Goal: Information Seeking & Learning: Check status

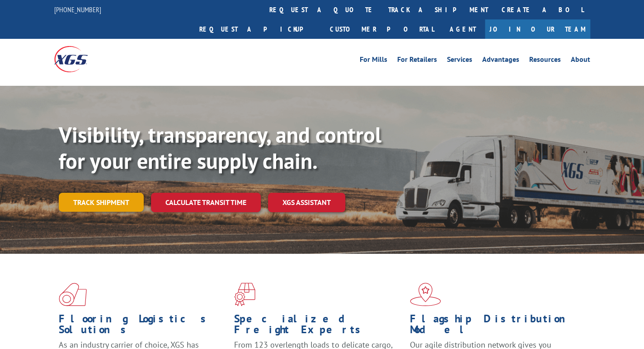
click at [134, 193] on link "Track shipment" at bounding box center [101, 202] width 85 height 19
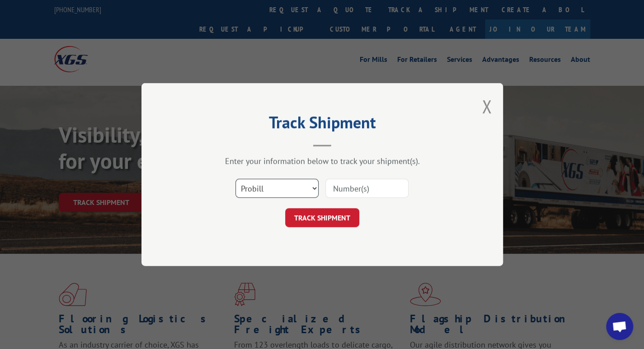
click at [278, 190] on select "Select category... Probill BOL PO" at bounding box center [276, 188] width 83 height 19
select select "bol"
click at [235, 179] on select "Select category... Probill BOL PO" at bounding box center [276, 188] width 83 height 19
click at [332, 185] on input at bounding box center [366, 188] width 83 height 19
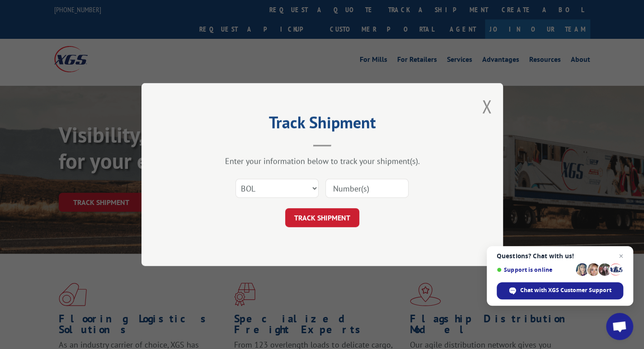
paste input "362846"
type input "362846"
click at [330, 218] on button "TRACK SHIPMENT" at bounding box center [322, 217] width 74 height 19
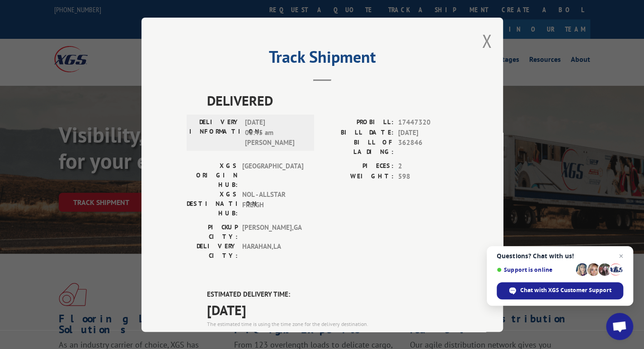
drag, startPoint x: 429, startPoint y: 287, endPoint x: 393, endPoint y: 290, distance: 36.2
click at [393, 335] on div "PROBILL: 17613765" at bounding box center [390, 340] width 136 height 10
copy span "17613765"
click at [482, 38] on button "Close modal" at bounding box center [487, 41] width 10 height 24
